Goal: Navigation & Orientation: Find specific page/section

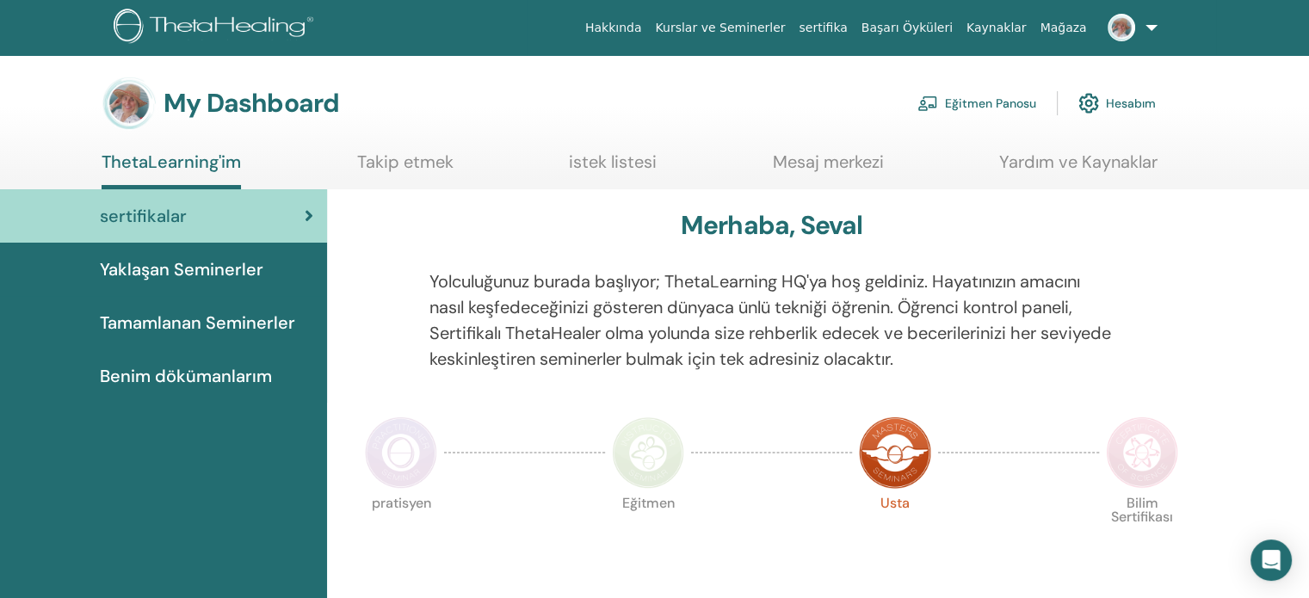
drag, startPoint x: 1009, startPoint y: 213, endPoint x: 1241, endPoint y: 54, distance: 280.6
click at [1241, 54] on div "Hakkında Kurslar ve Seminerler sertifika Başarı Öyküleri Kaynaklar Mağaza SK Se…" at bounding box center [655, 27] width 1206 height 55
click at [257, 269] on span "Yaklaşan Seminerler" at bounding box center [182, 270] width 164 height 26
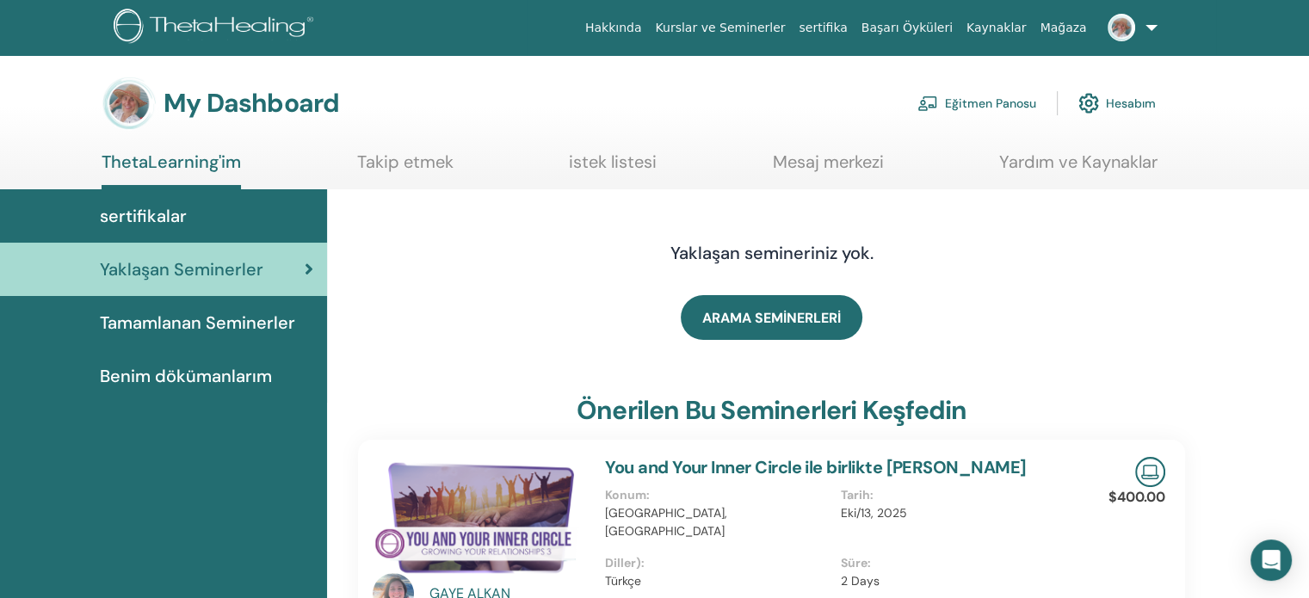
click at [201, 319] on span "Tamamlanan Seminerler" at bounding box center [197, 323] width 195 height 26
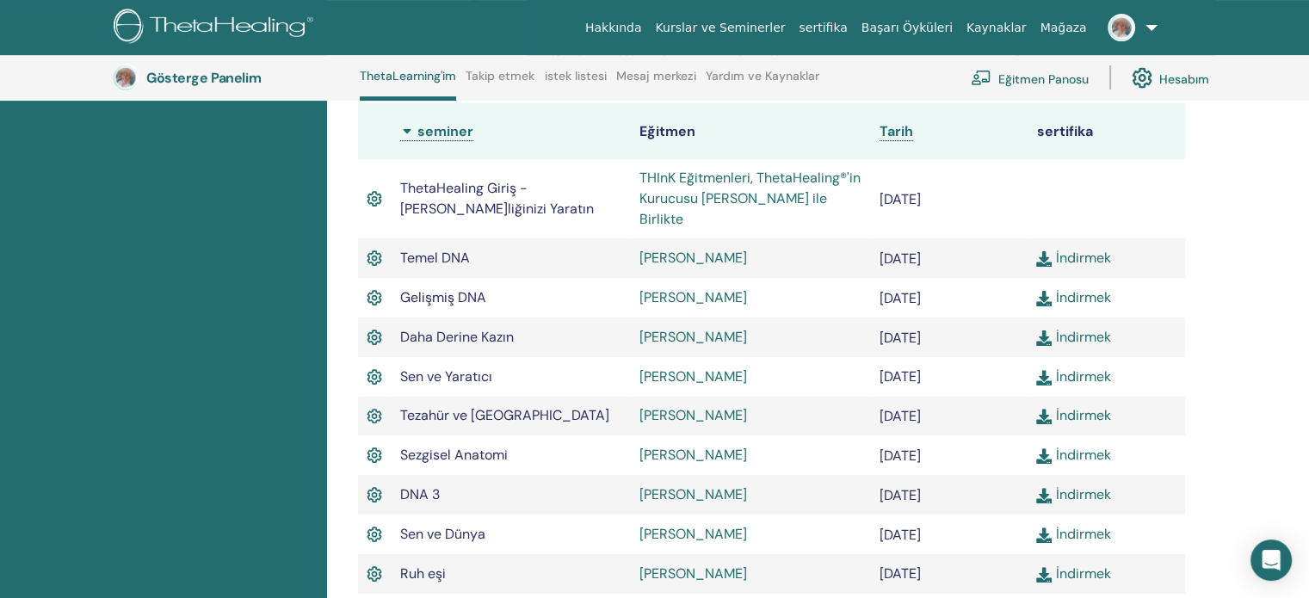
scroll to position [455, 0]
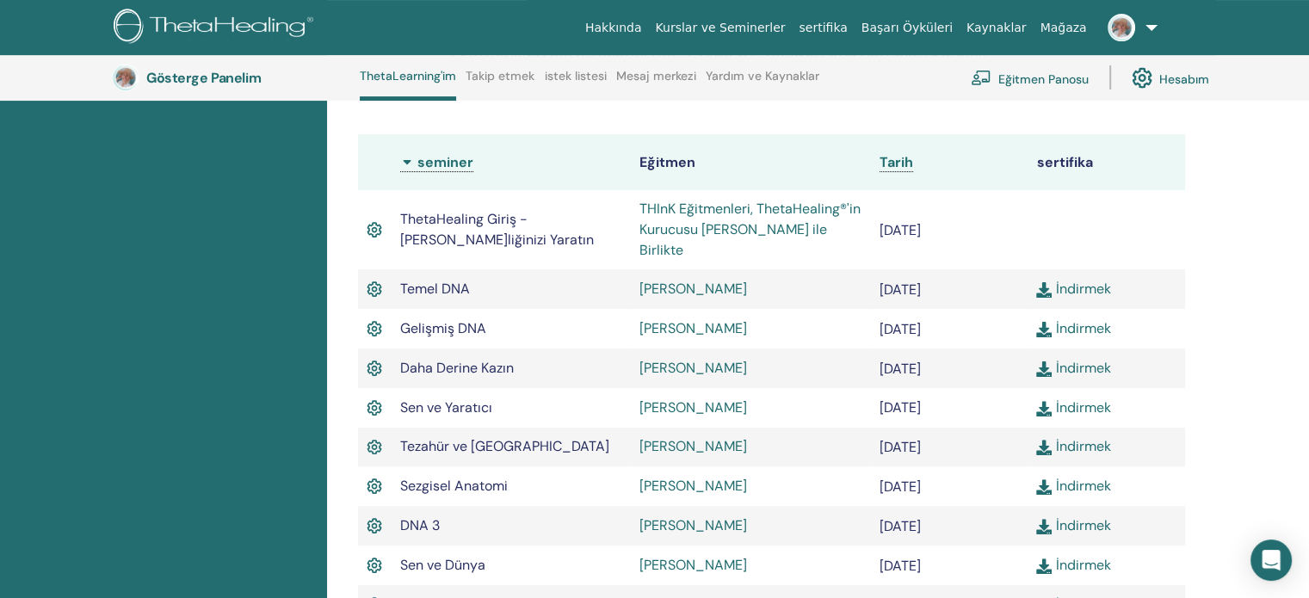
click at [481, 216] on font "ThetaHealing Giriş - Kendi Gerçekliğinizi Yaratın" at bounding box center [497, 229] width 194 height 39
click at [382, 223] on img at bounding box center [374, 230] width 15 height 22
click at [373, 222] on img at bounding box center [374, 230] width 15 height 22
click at [728, 215] on font "THInK Eğitmenleri, ThetaHealing®'in Kurucusu Vianna Stibal ile Birlikte" at bounding box center [750, 229] width 221 height 59
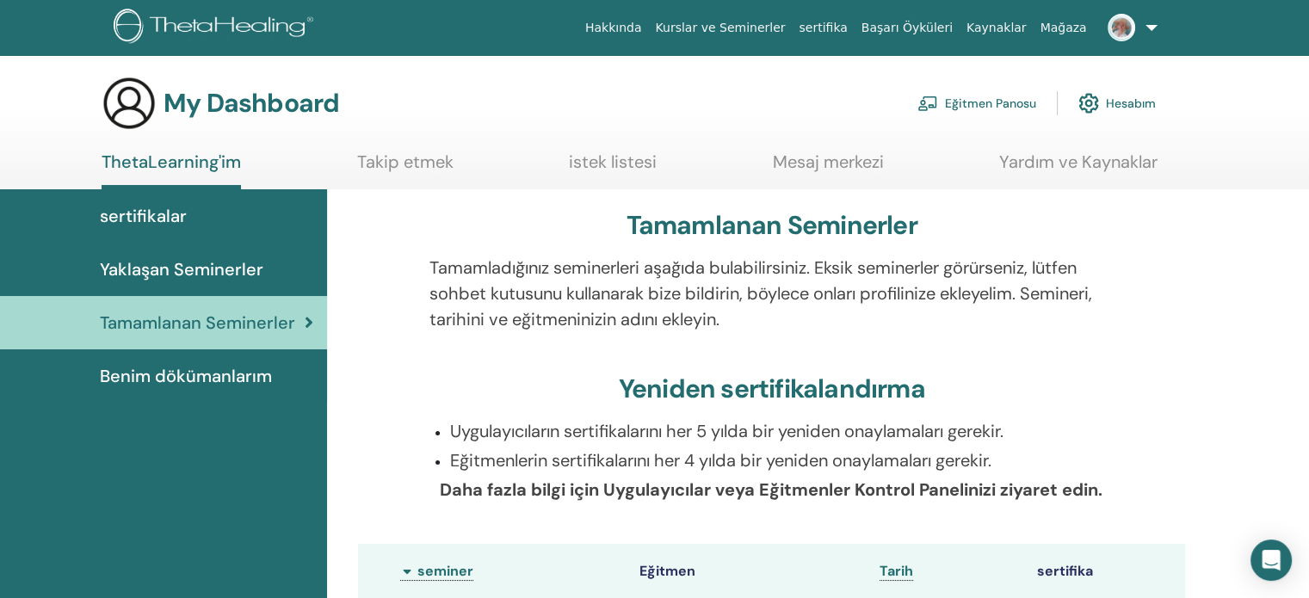
click at [193, 377] on span "Benim dökümanlarım" at bounding box center [186, 376] width 172 height 26
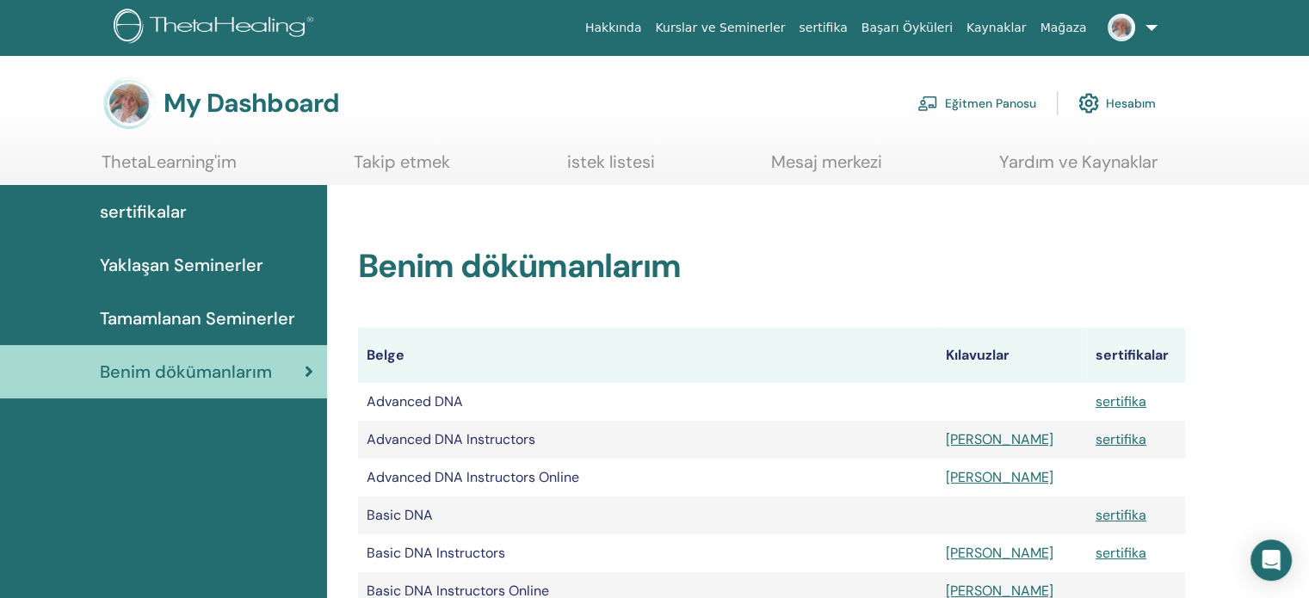
drag, startPoint x: 1309, startPoint y: 114, endPoint x: 1298, endPoint y: 195, distance: 81.6
click at [164, 201] on span "sertifikalar" at bounding box center [143, 212] width 87 height 26
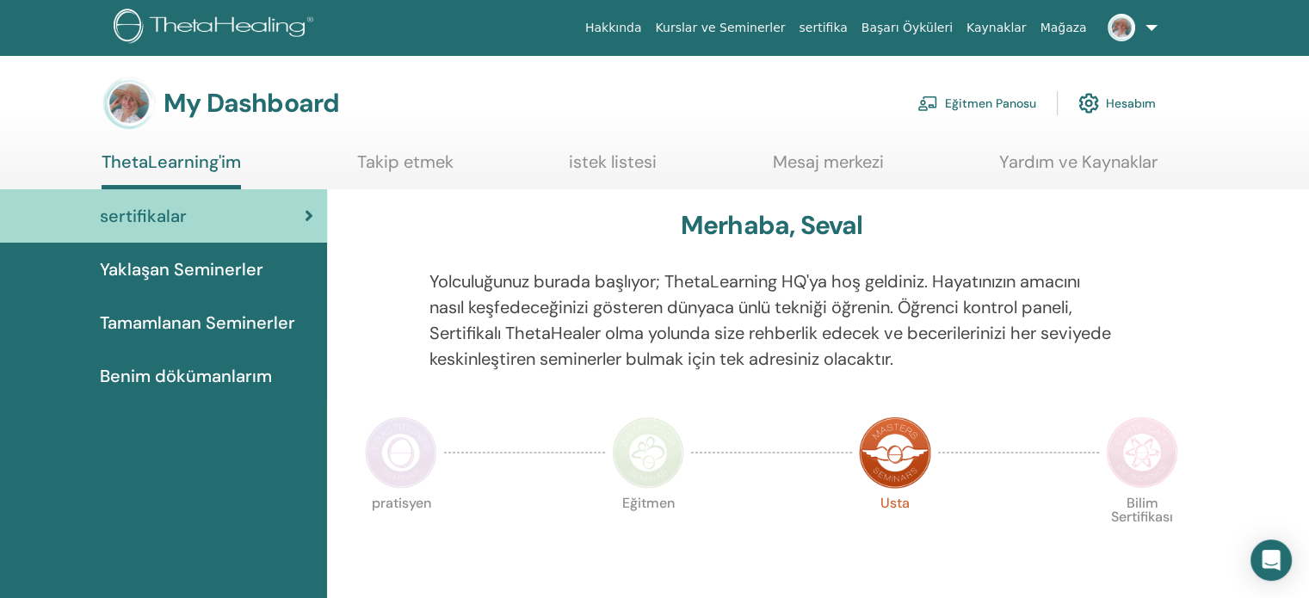
click at [868, 165] on link "Mesaj merkezi" at bounding box center [828, 169] width 111 height 34
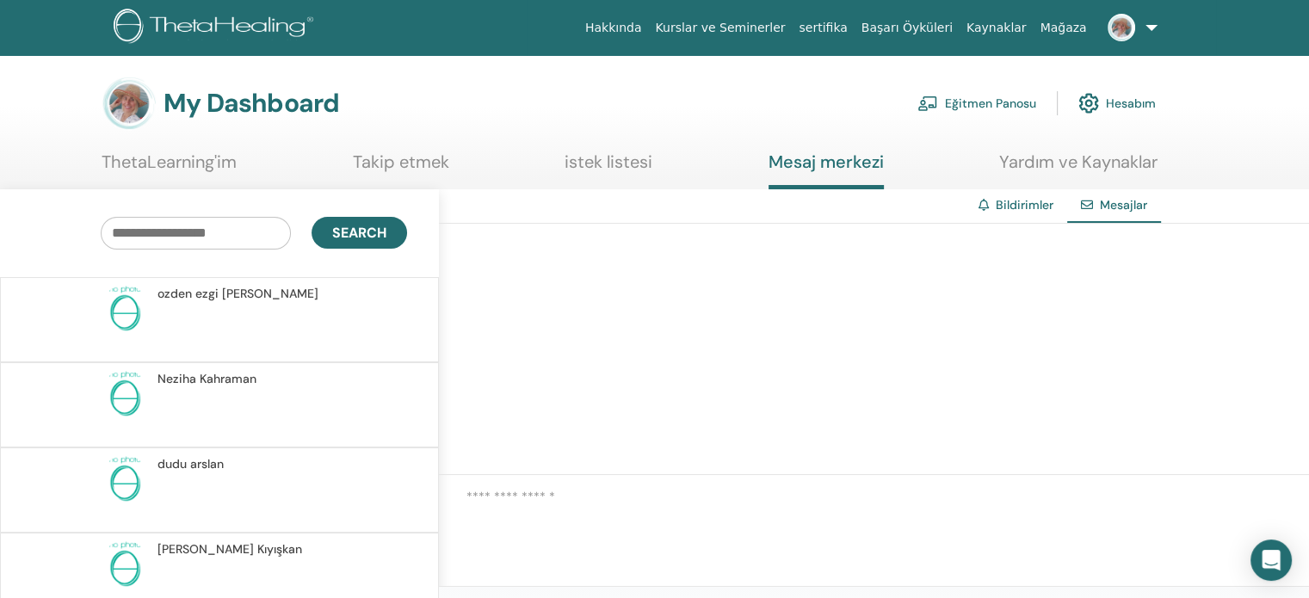
click at [172, 295] on span "ozden ezgi Tabak" at bounding box center [238, 294] width 161 height 18
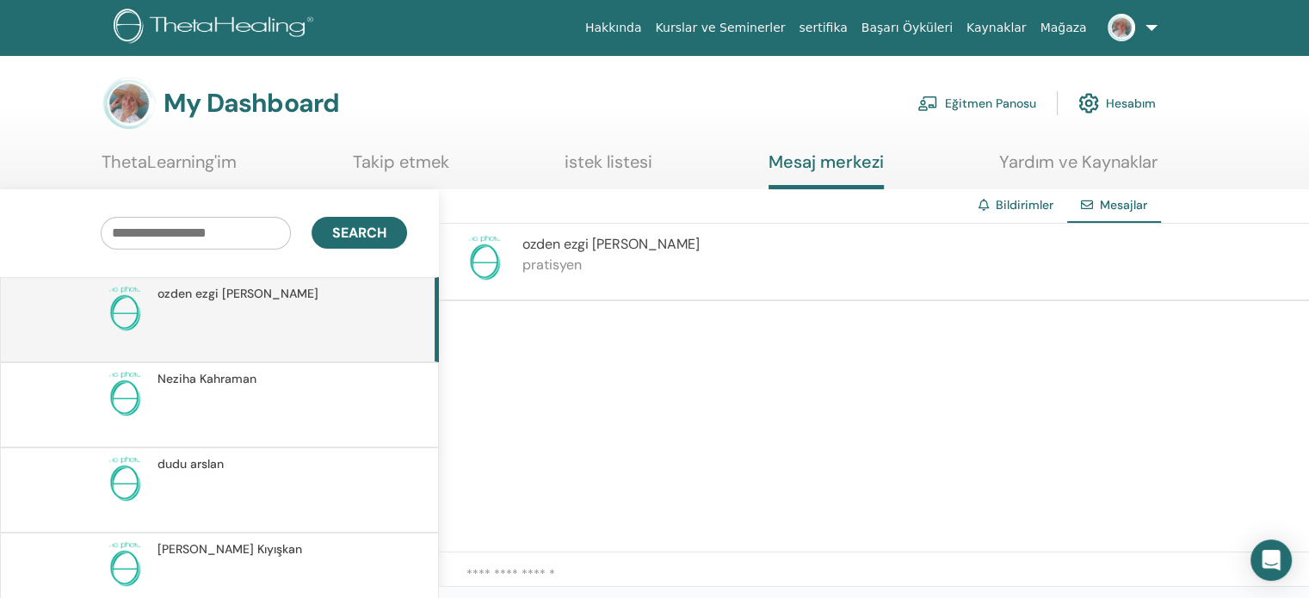
click at [981, 100] on link "Eğitmen Panosu" at bounding box center [977, 103] width 119 height 38
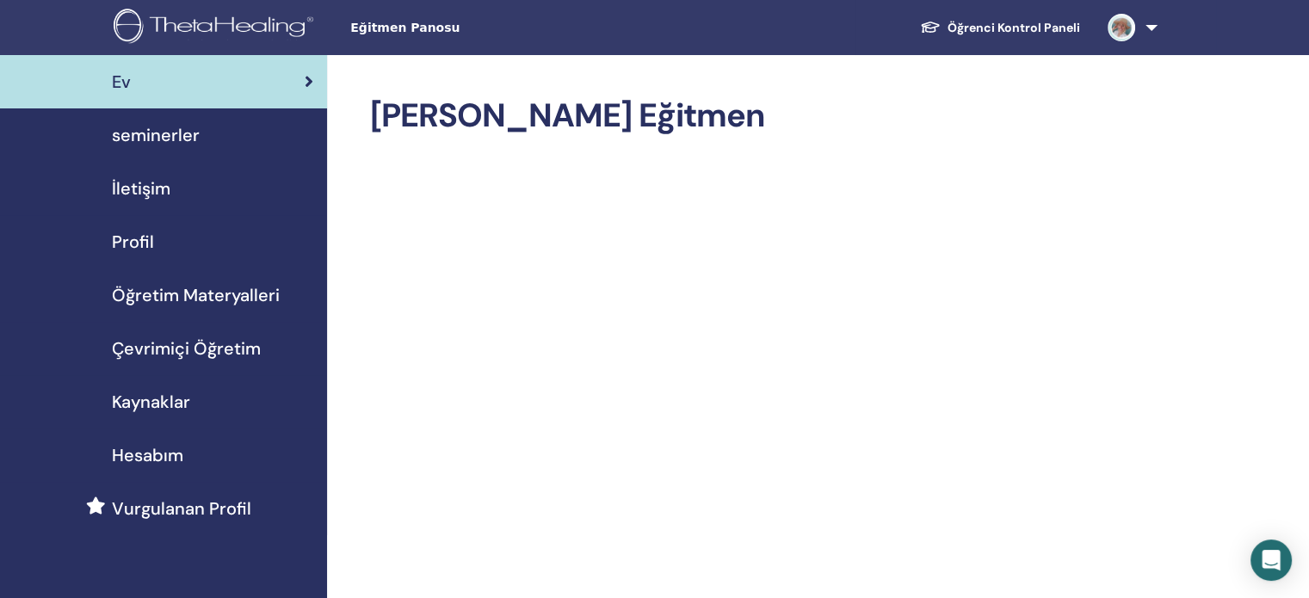
click at [186, 142] on span "seminerler" at bounding box center [156, 135] width 88 height 26
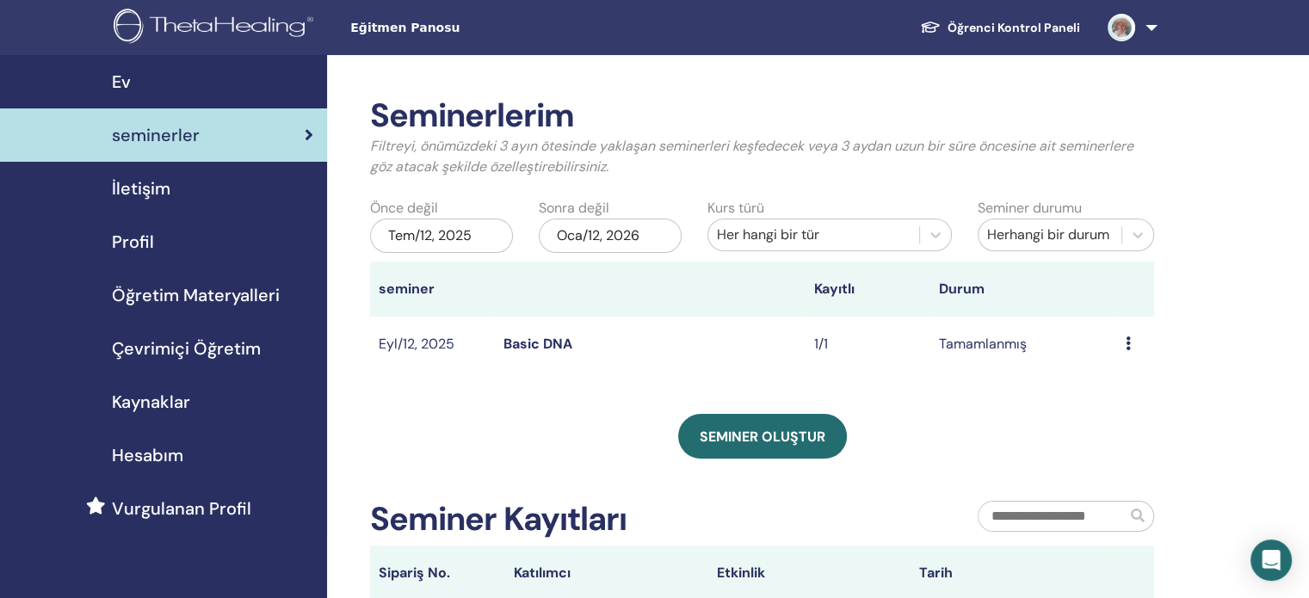
click at [1128, 343] on icon at bounding box center [1128, 344] width 5 height 14
click at [1188, 262] on div "Seminerlerim Filtreyi, önümüzdeki 3 ayın ötesinde yaklaşan seminerleri keşfedec…" at bounding box center [818, 448] width 982 height 787
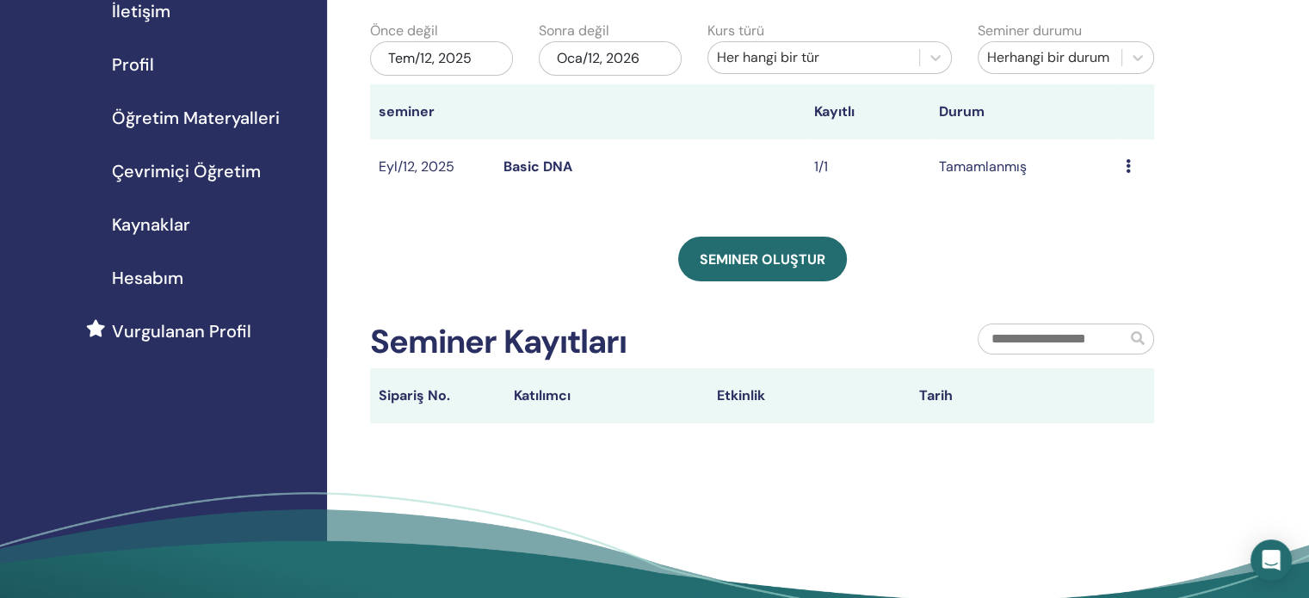
scroll to position [42, 0]
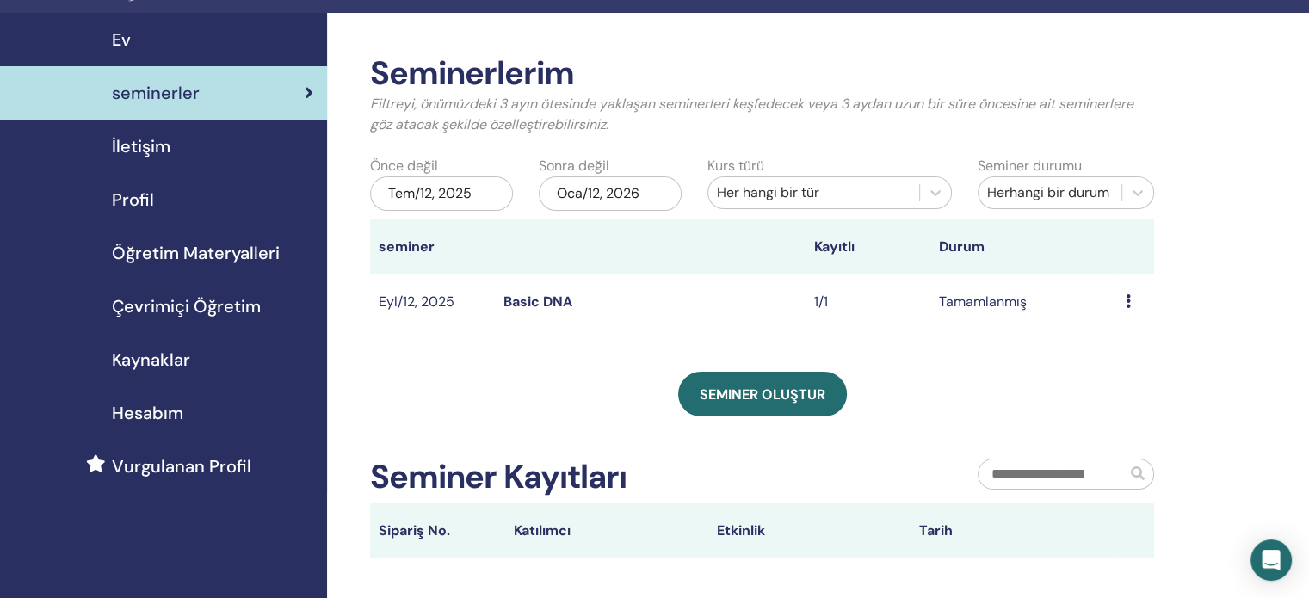
click at [527, 300] on link "Basic DNA" at bounding box center [538, 302] width 69 height 18
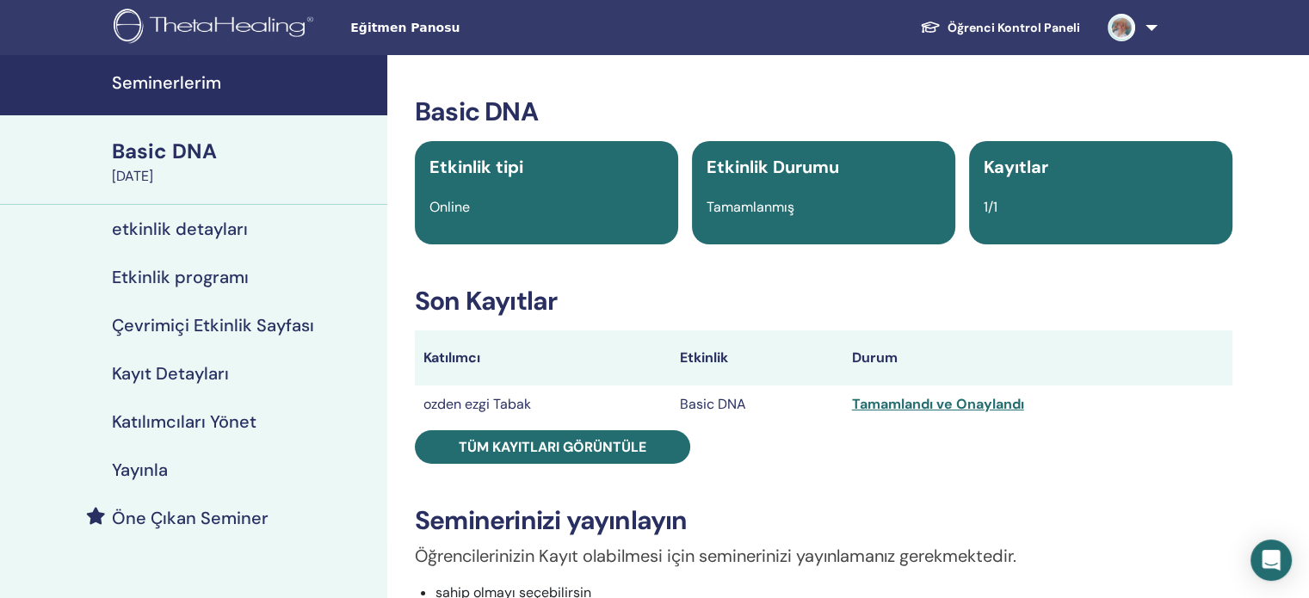
click at [916, 472] on div "Basic DNA Etkinlik tipi Online Etkinlik Durumu Tamamlanmış Kayıtlar 1/1 Son Kay…" at bounding box center [824, 581] width 852 height 971
click at [1154, 26] on link at bounding box center [1129, 27] width 71 height 55
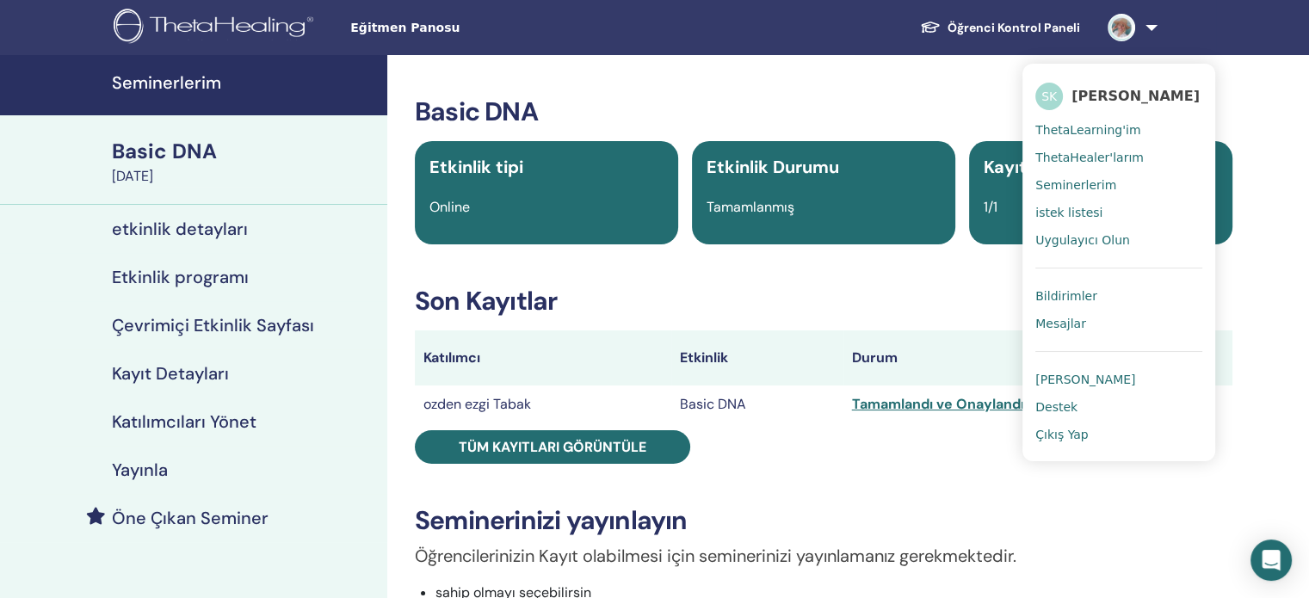
click at [1099, 437] on link "Çıkış Yap" at bounding box center [1119, 435] width 167 height 28
